Goal: Task Accomplishment & Management: Manage account settings

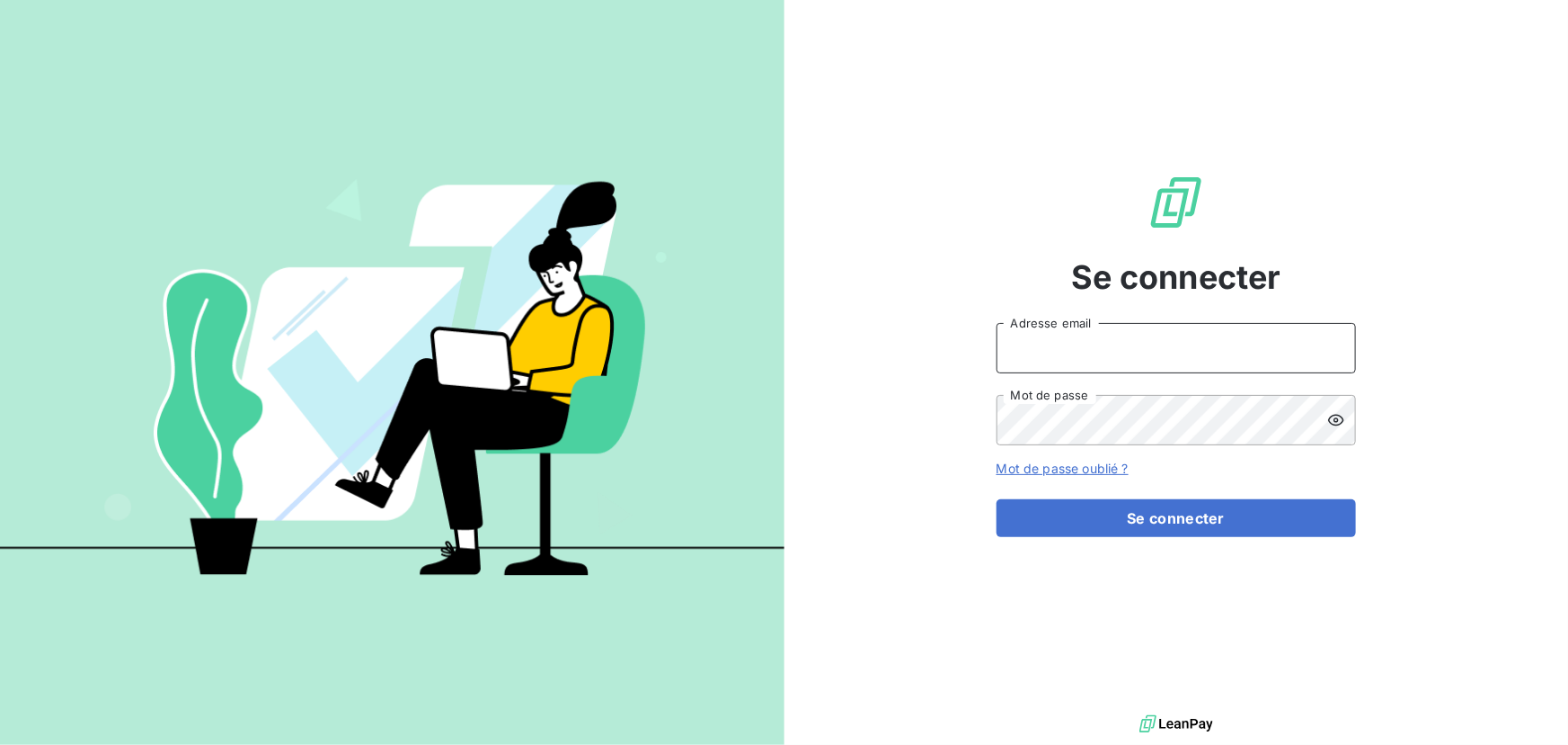
type input "[EMAIL_ADDRESS][DOMAIN_NAME]"
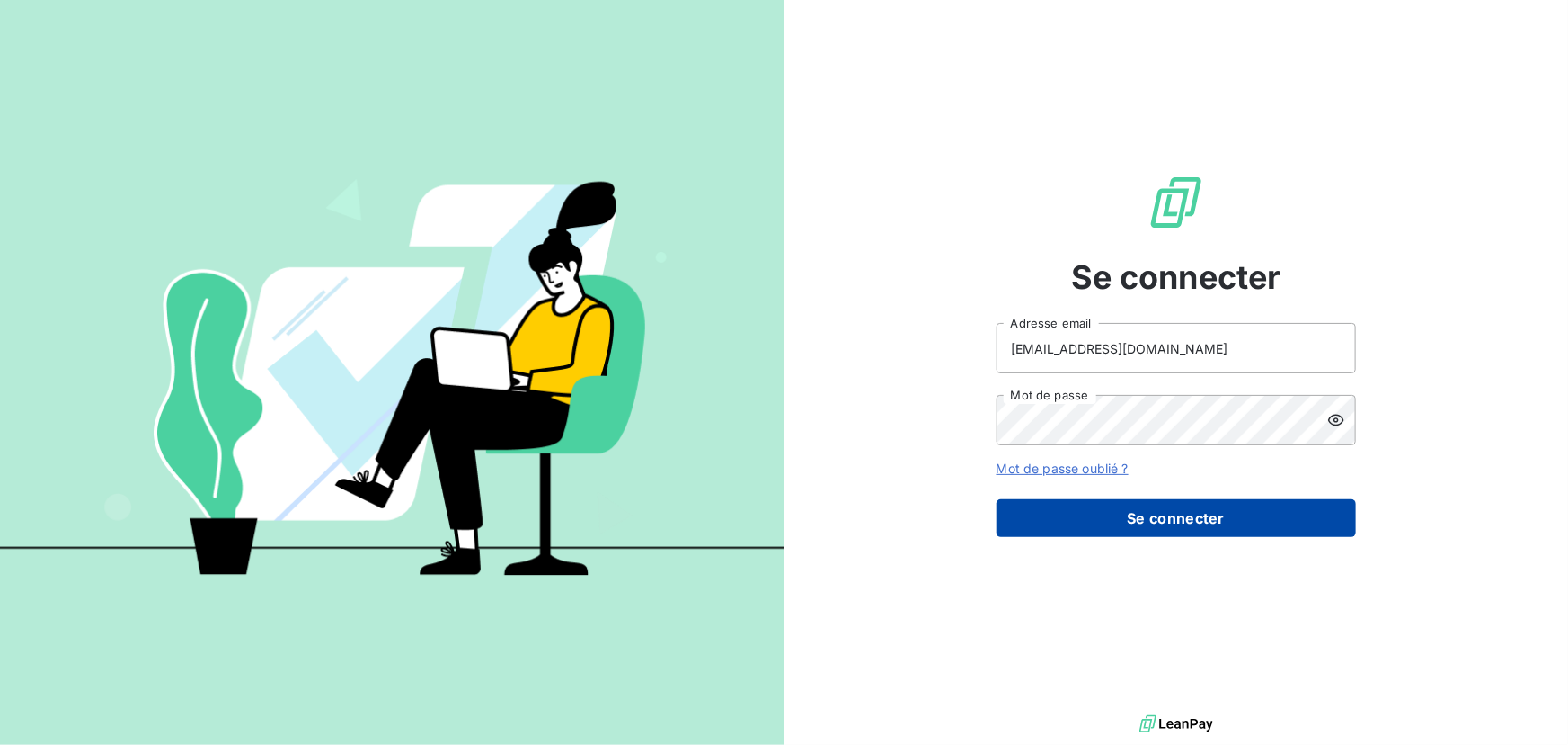
click at [1147, 515] on button "Se connecter" at bounding box center [1176, 518] width 359 height 38
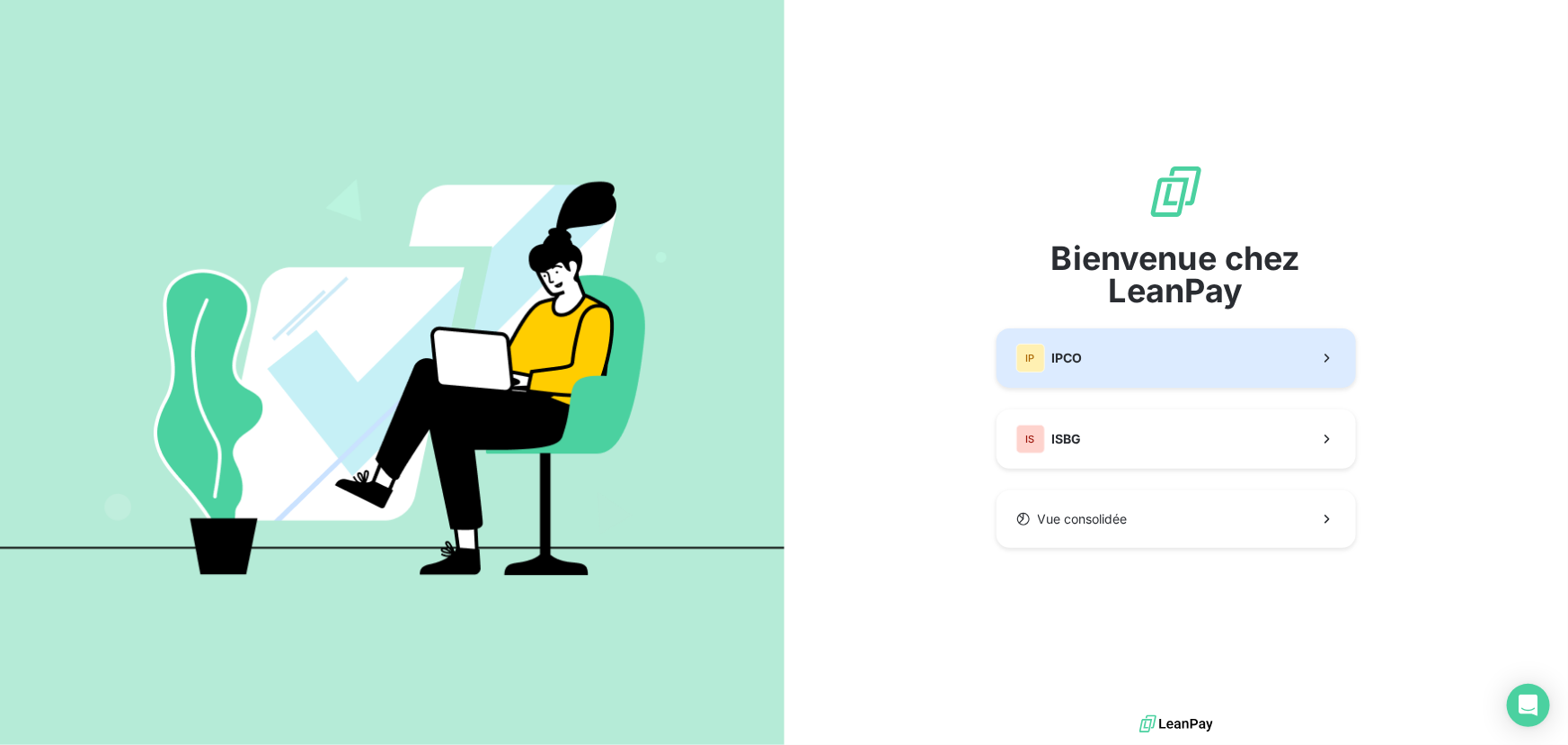
click at [1096, 373] on button "IP IPCO" at bounding box center [1176, 357] width 359 height 59
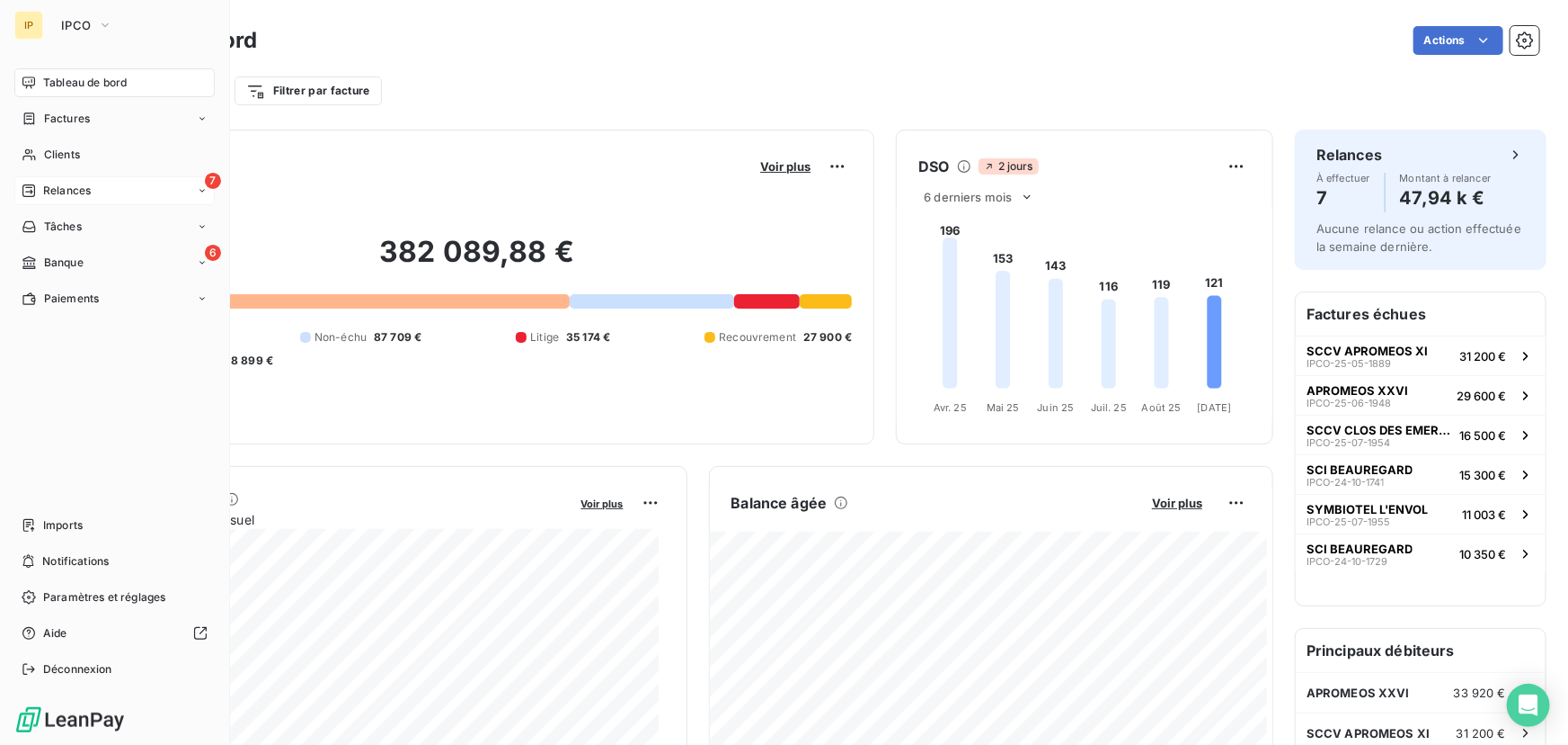
click at [83, 182] on span "Relances" at bounding box center [67, 190] width 48 height 16
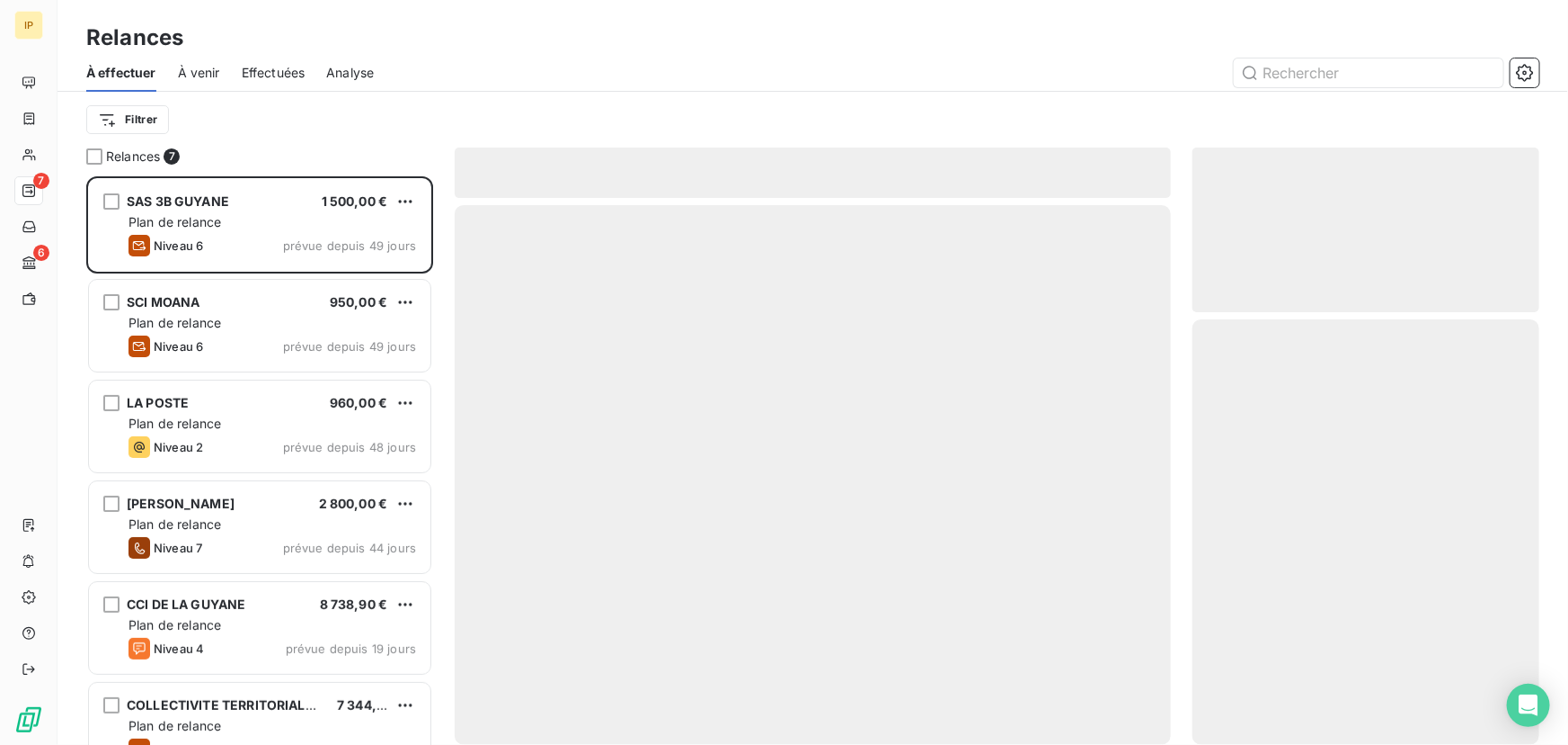
scroll to position [557, 335]
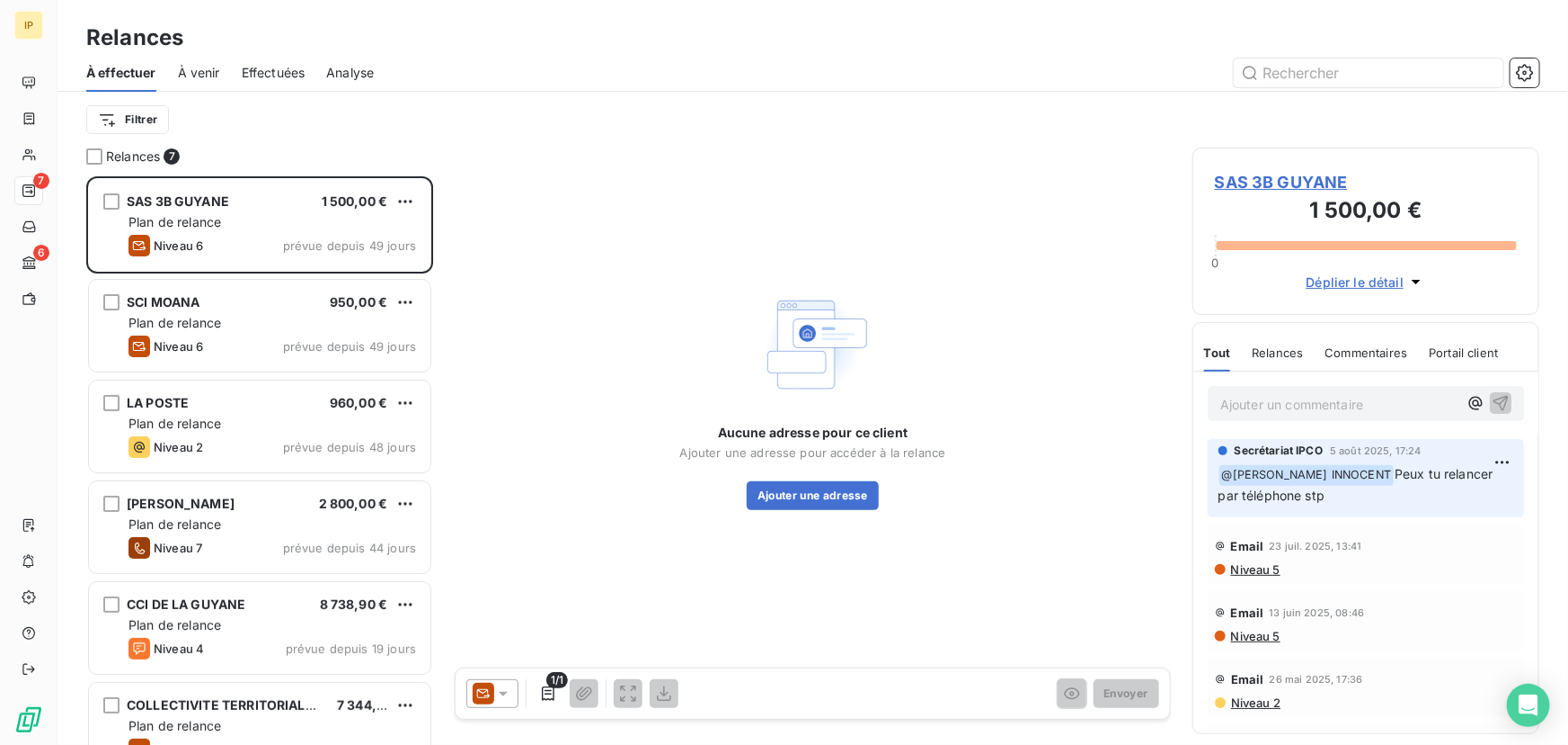
click at [257, 72] on span "Effectuées" at bounding box center [274, 72] width 64 height 18
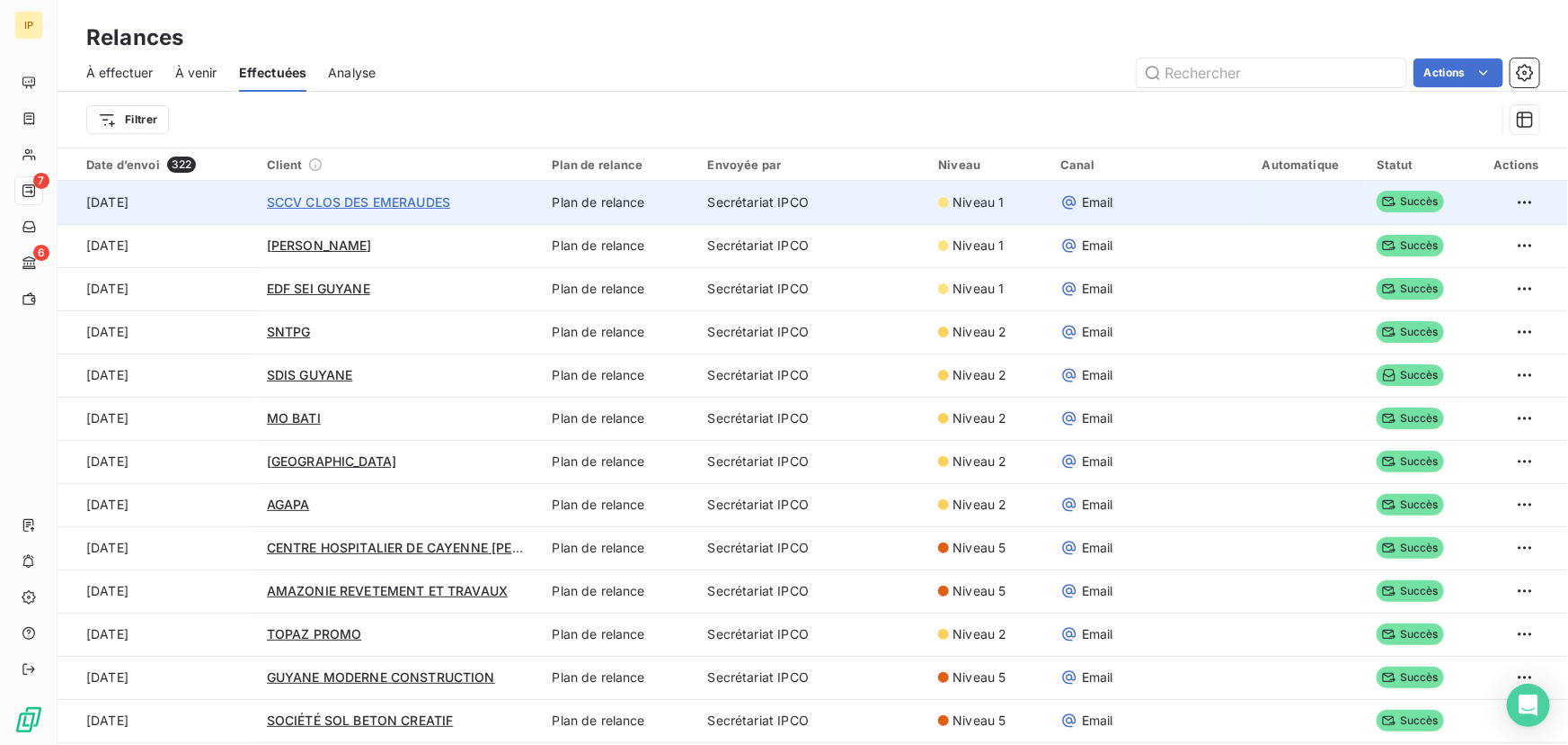
click at [426, 196] on span "SCCV CLOS DES EMERAUDES" at bounding box center [358, 202] width 183 height 15
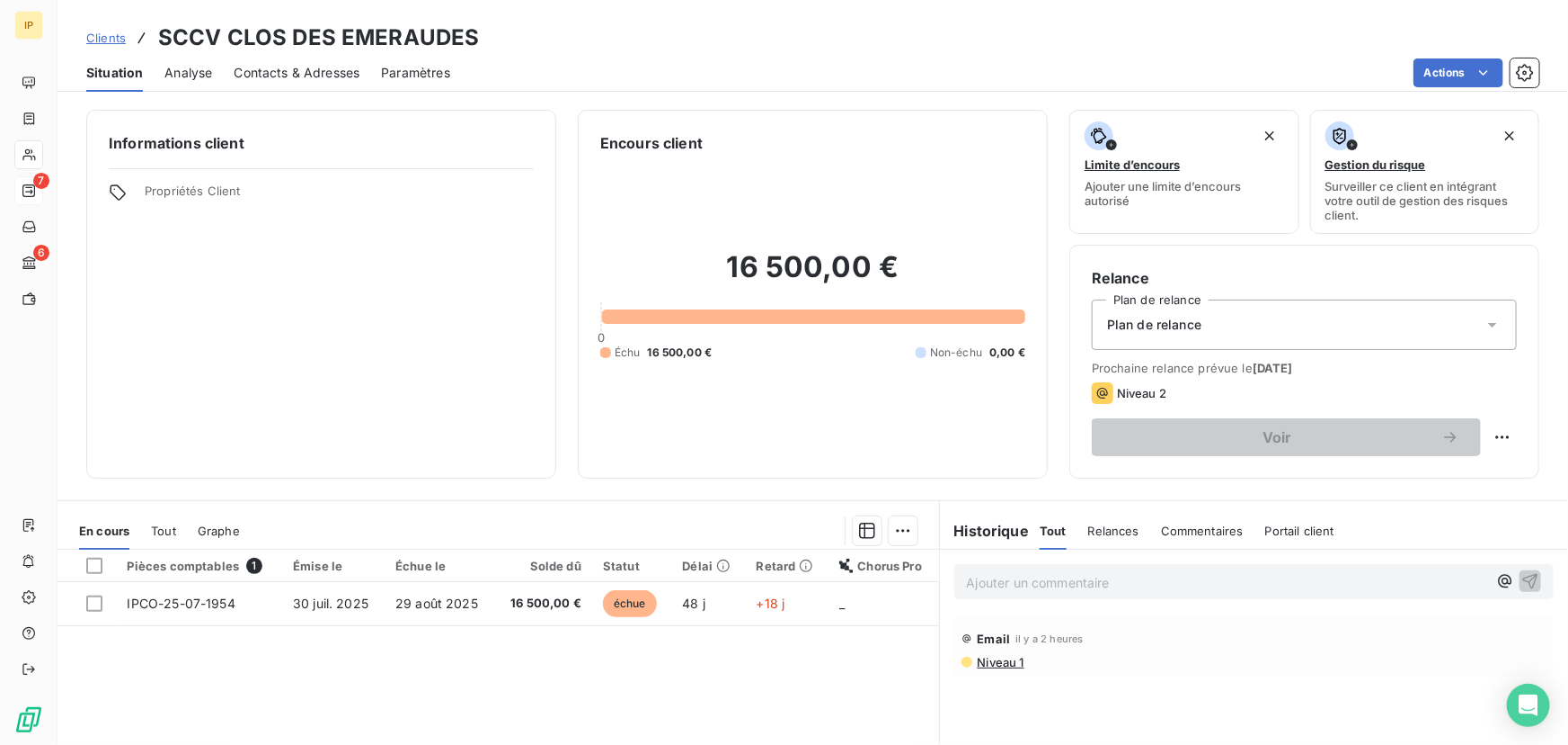
click at [745, 149] on div "Encours client" at bounding box center [813, 143] width 425 height 22
click at [331, 0] on html "IP 7 6 Clients SCCV CLOS DES EMERAUDES Situation Analyse Contacts & Adresses Pa…" at bounding box center [784, 372] width 1568 height 745
click at [341, 658] on div "Pièces comptables 1 Émise le Échue le Solde dû Statut Délai Retard Chorus Pro I…" at bounding box center [498, 722] width 882 height 346
click at [617, 666] on div "Pièces comptables 1 Émise le Échue le Solde dû Statut Délai Retard Chorus Pro I…" at bounding box center [498, 722] width 882 height 346
click at [688, 65] on div "Actions" at bounding box center [1006, 72] width 1068 height 29
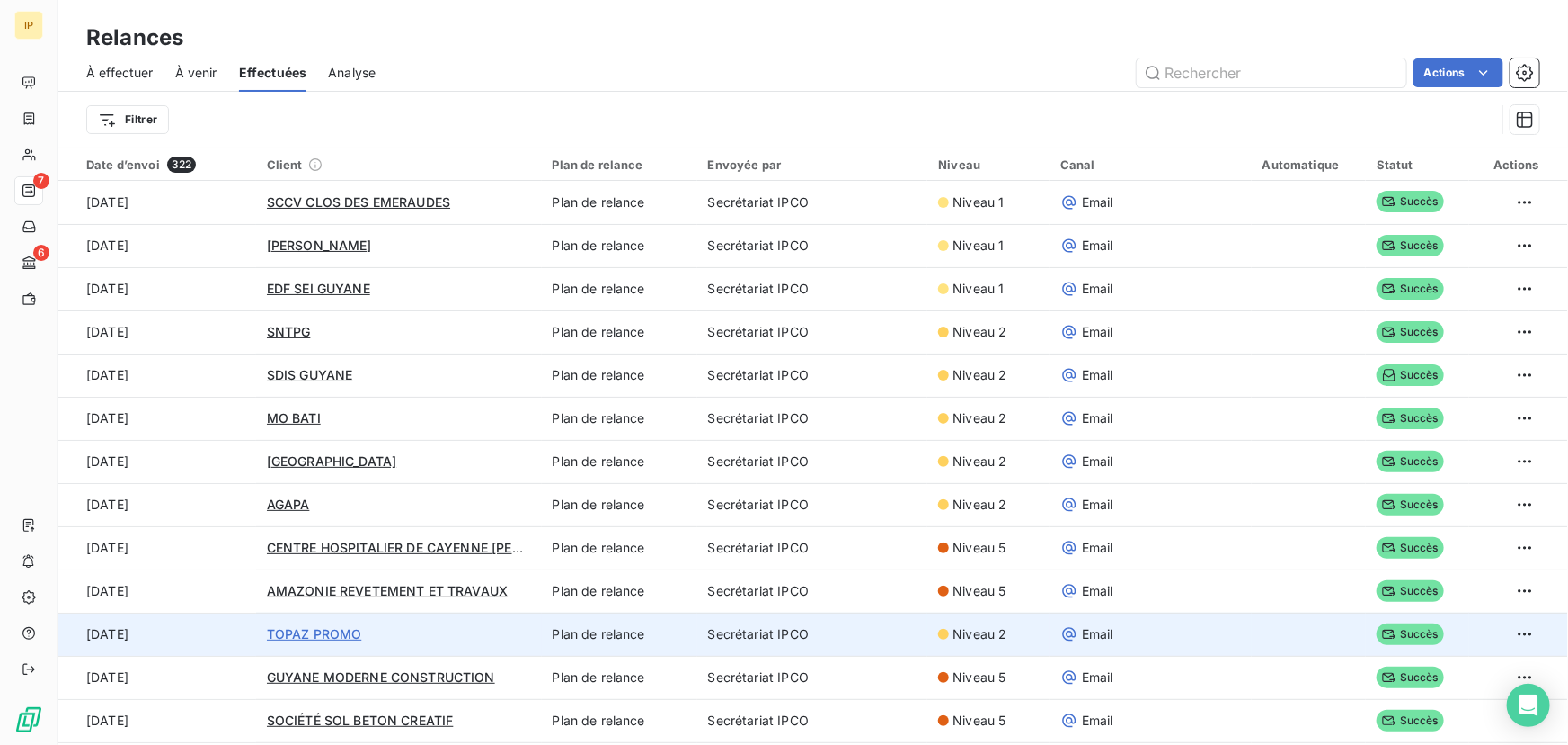
click at [345, 626] on span "TOPAZ PROMO" at bounding box center [314, 633] width 95 height 15
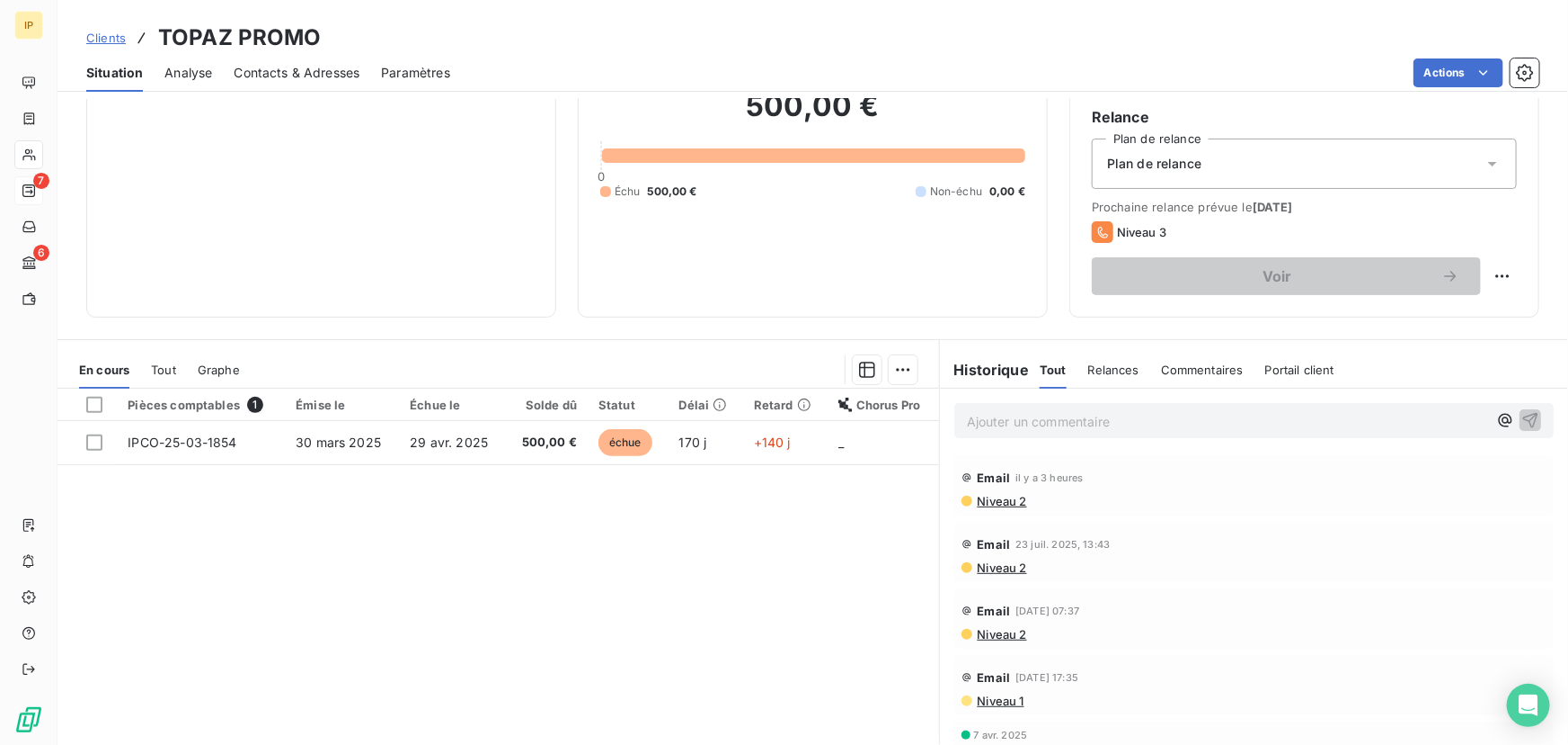
scroll to position [163, 0]
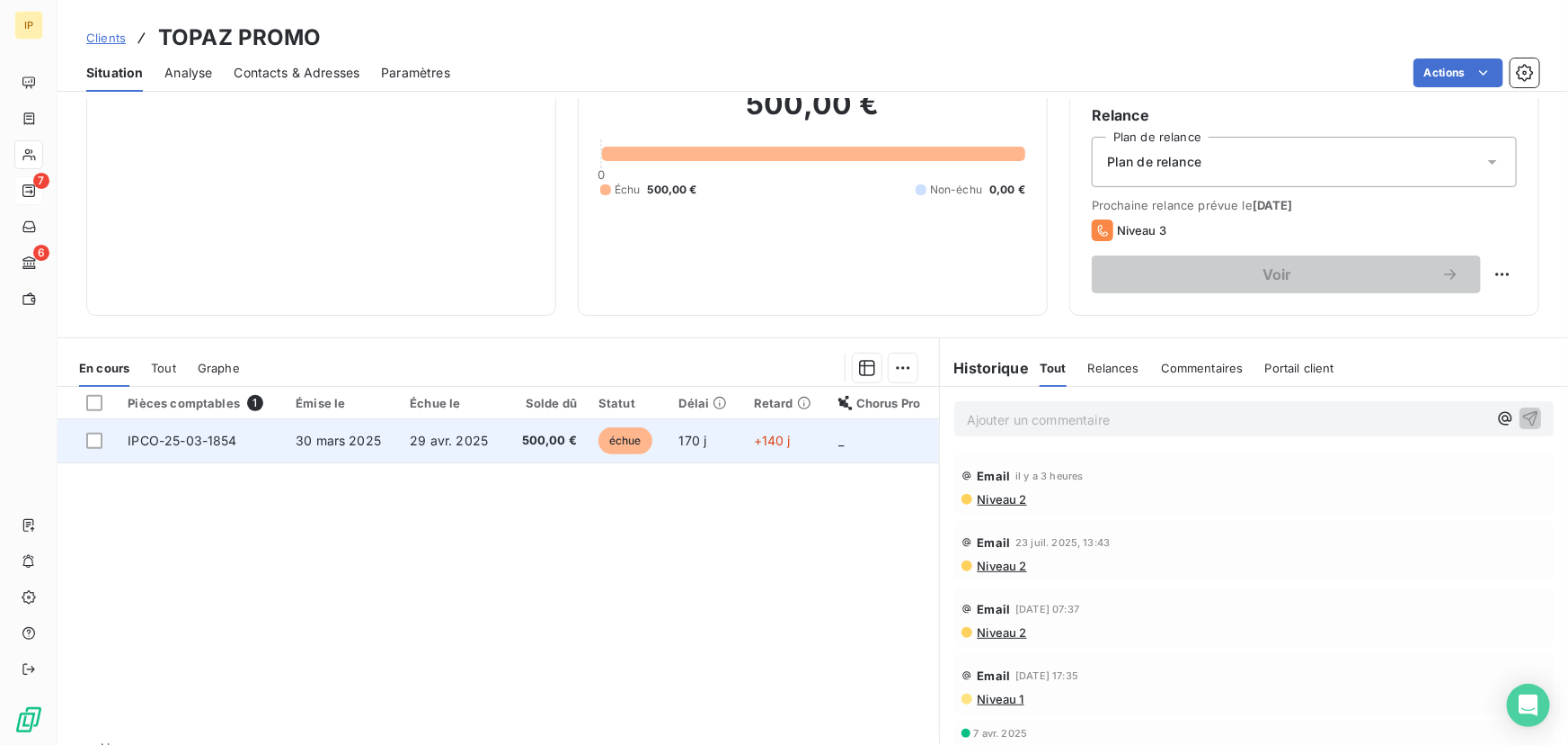
click at [448, 430] on td "29 avr. 2025" at bounding box center [453, 441] width 107 height 43
